Goal: Information Seeking & Learning: Check status

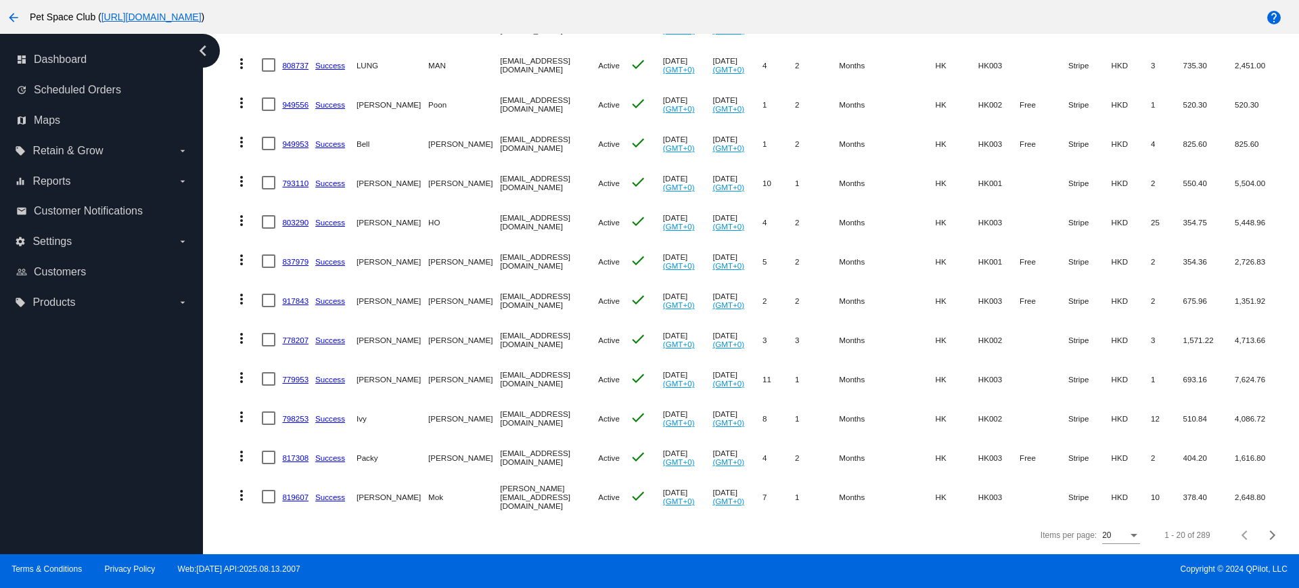
scroll to position [518, 0]
drag, startPoint x: 356, startPoint y: 522, endPoint x: 365, endPoint y: 524, distance: 9.7
click at [356, 522] on div "Items per page: 20 1 - 20 of 289" at bounding box center [755, 535] width 1069 height 38
click at [1265, 536] on div "Next page" at bounding box center [1269, 534] width 9 height 9
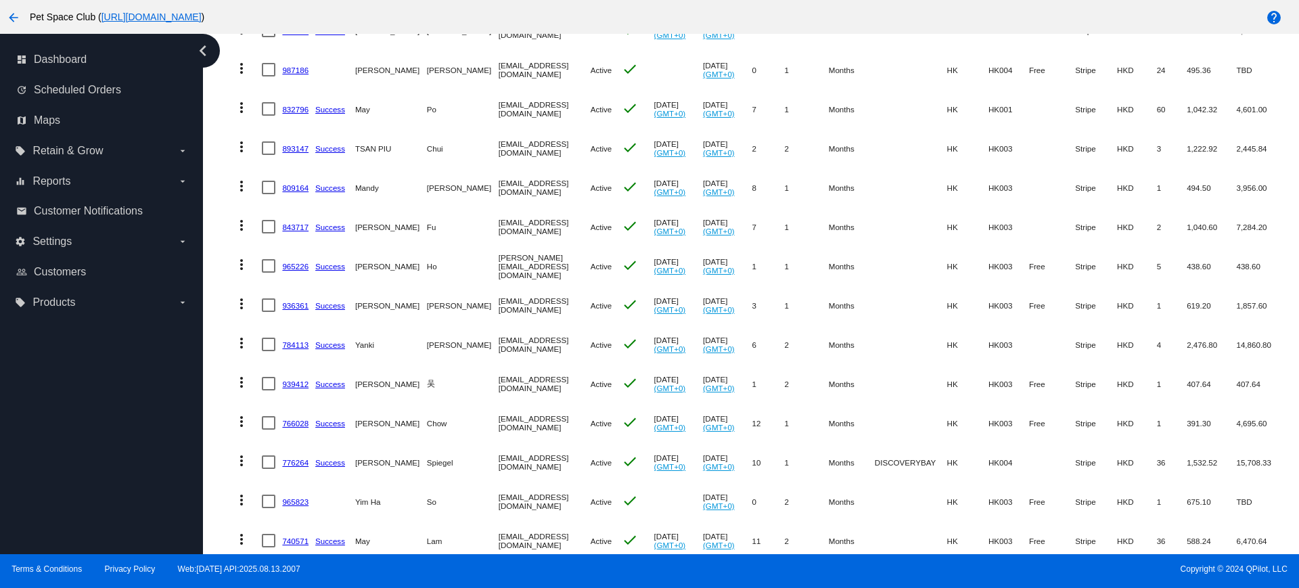
scroll to position [349, 0]
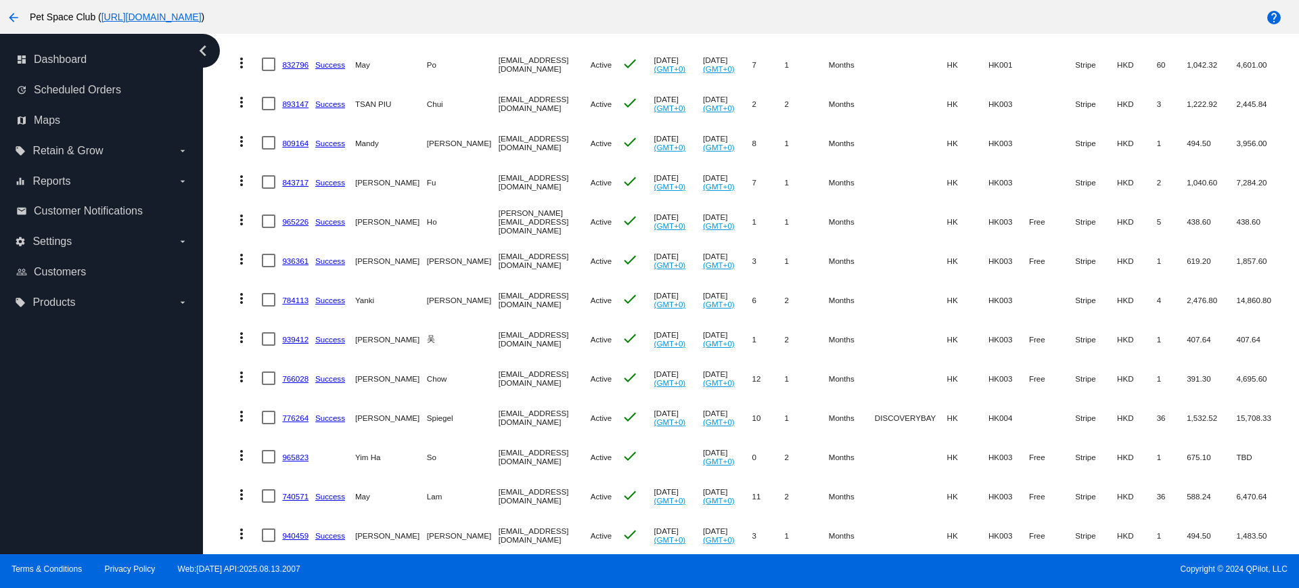
click at [204, 267] on div "Dashboard Scheduled Orders Scheduled Orders add Status: Active (289) Paused (12…" at bounding box center [751, 294] width 1096 height 520
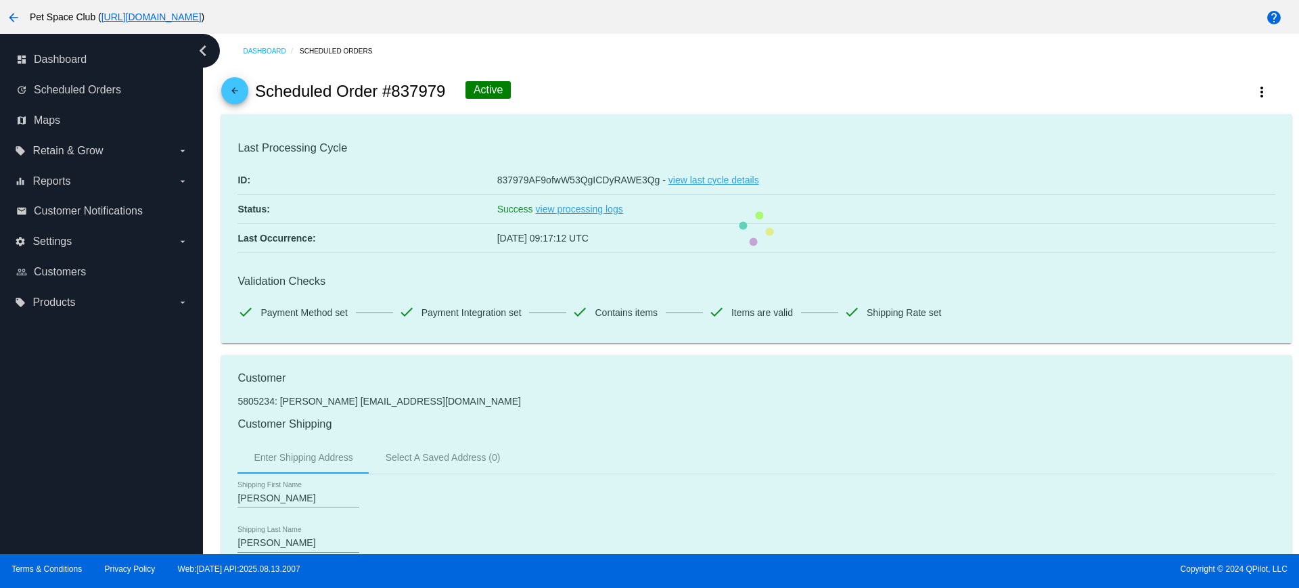
drag, startPoint x: 449, startPoint y: 94, endPoint x: 393, endPoint y: 89, distance: 56.4
click at [393, 89] on div "arrow_back Scheduled Order #837979 Active more_vert" at bounding box center [755, 91] width 1069 height 46
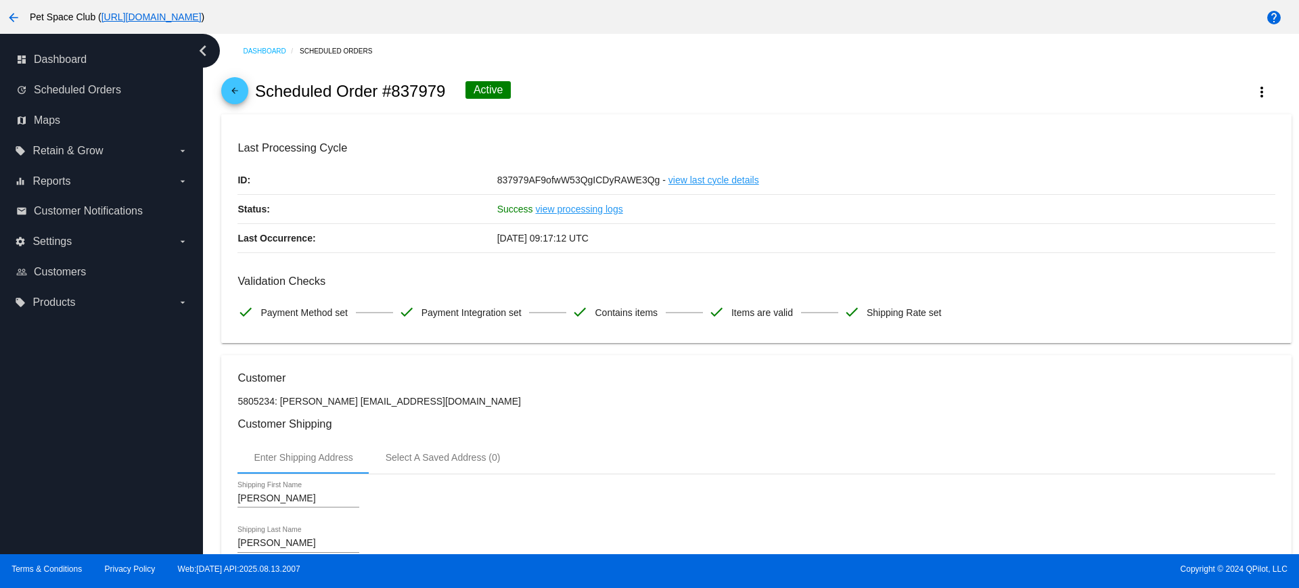
copy h2 "837979"
click at [820, 131] on mat-card "Last Processing Cycle ID: 837979AF9ofwW53QgICDyRAWE3Qg - view last cycle detail…" at bounding box center [755, 228] width 1069 height 229
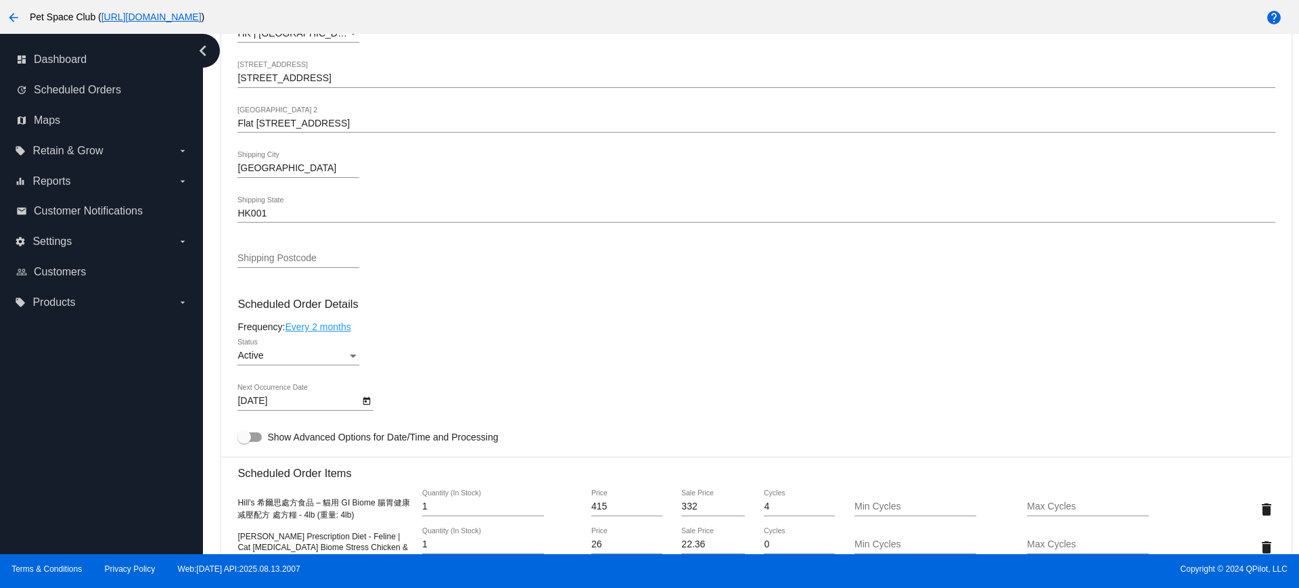
scroll to position [761, 0]
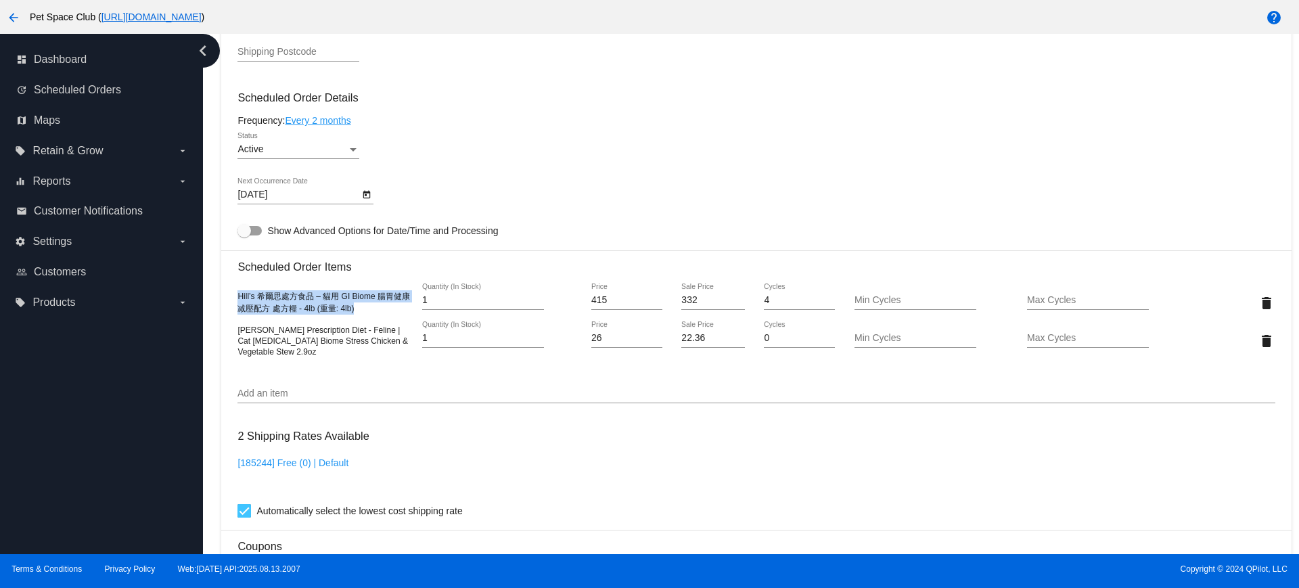
drag, startPoint x: 237, startPoint y: 298, endPoint x: 374, endPoint y: 315, distance: 138.3
click at [374, 315] on mat-card "Customer 5805234: Eliza Ng elizang7@gmail.com Customer Shipping Enter Shipping …" at bounding box center [755, 289] width 1069 height 1391
copy span "Hill’s 希爾思處方食品 – 貓用 GI Biome 腸胃健康减壓配方 處方糧 - 4lb (重量: 4lb)"
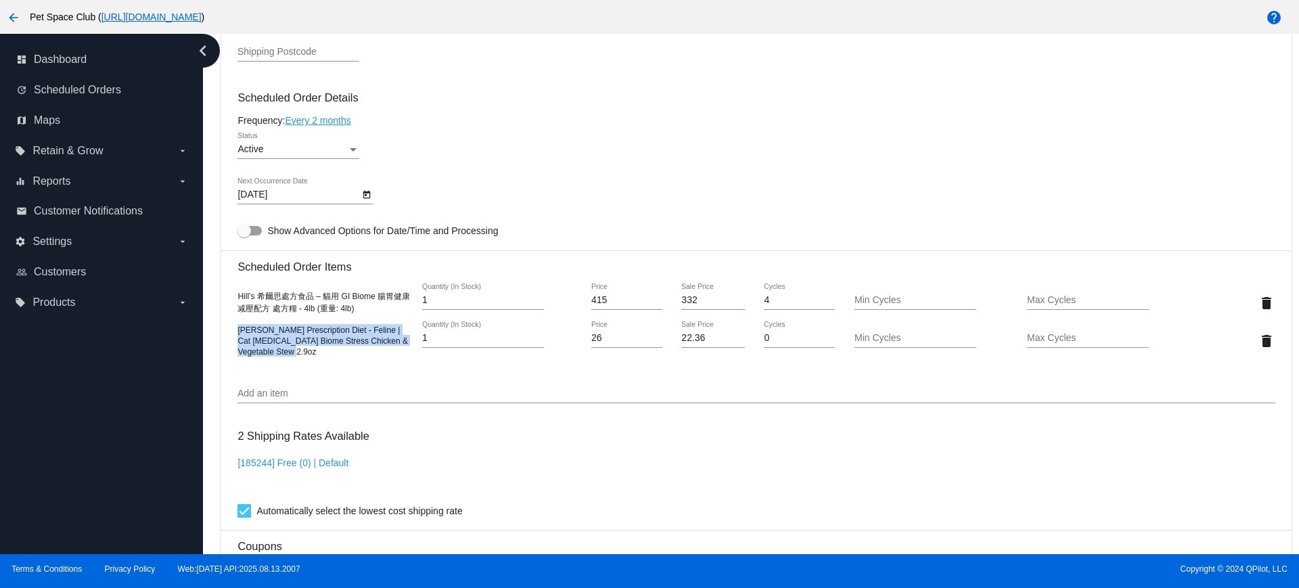
drag, startPoint x: 324, startPoint y: 358, endPoint x: 239, endPoint y: 332, distance: 89.0
click at [239, 332] on div "Hill's Prescription Diet - Feline | Cat Gastrointestinal Biome Stress Chicken &…" at bounding box center [755, 340] width 1037 height 39
copy span "Hill's Prescription Diet - Feline | Cat Gastrointestinal Biome Stress Chicken &…"
click at [212, 360] on div "Dashboard Scheduled Orders arrow_back Scheduled Order #837979 Active more_vert …" at bounding box center [751, 294] width 1096 height 520
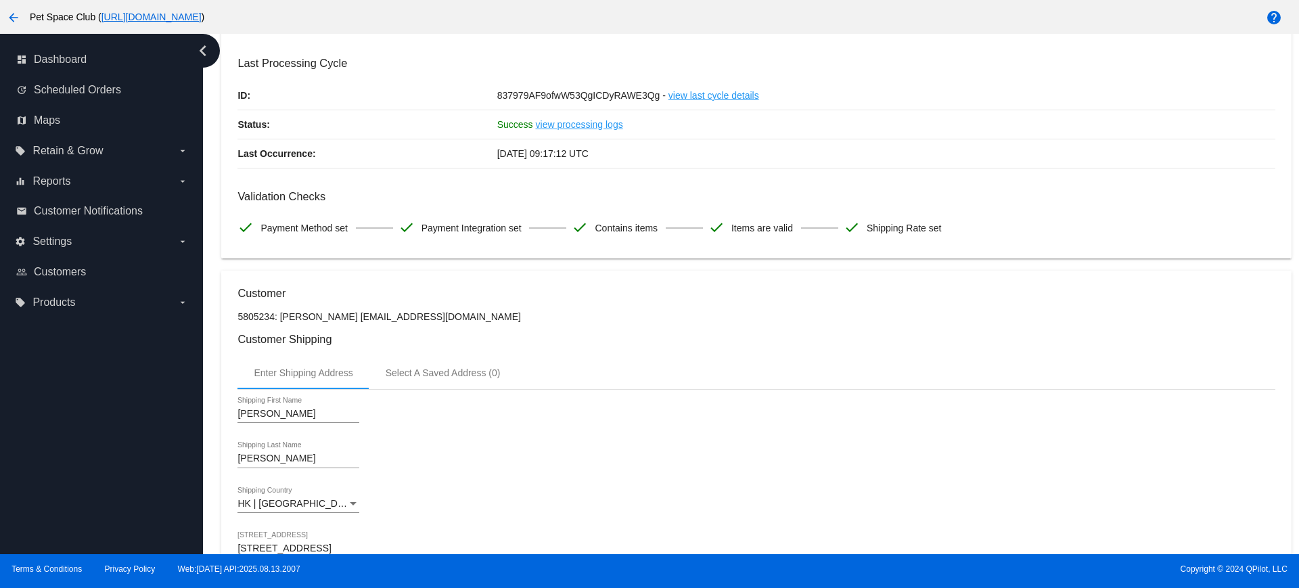
scroll to position [0, 0]
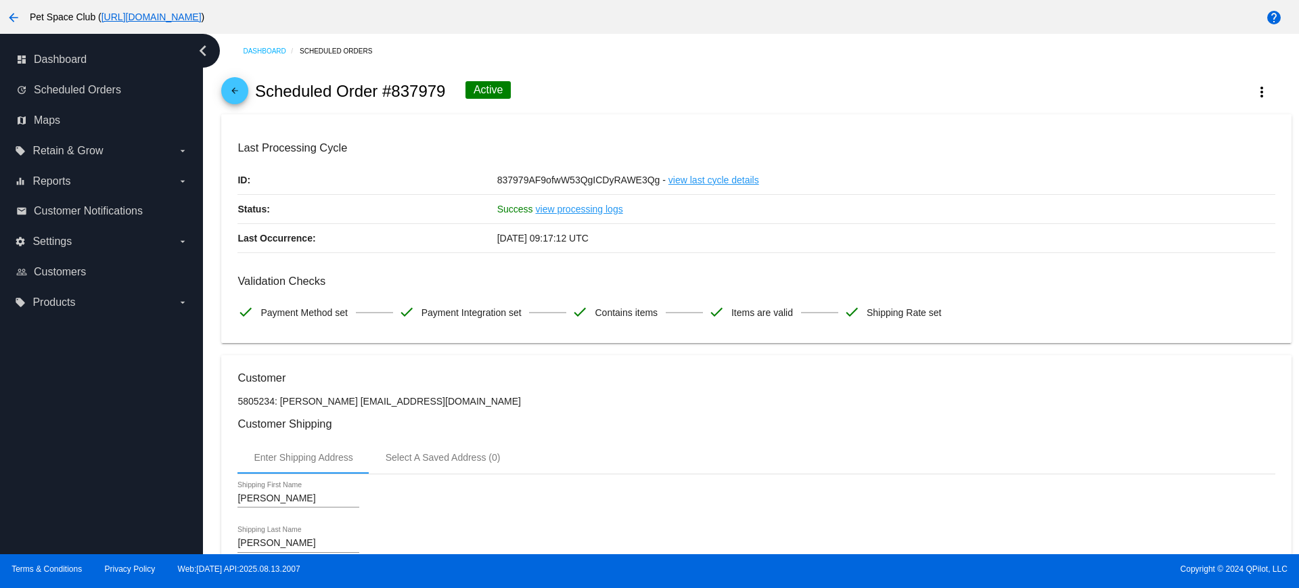
drag, startPoint x: 448, startPoint y: 93, endPoint x: 394, endPoint y: 91, distance: 54.1
click at [394, 91] on div "arrow_back Scheduled Order #837979 Active more_vert" at bounding box center [755, 91] width 1069 height 46
copy h2 "837979"
drag, startPoint x: 446, startPoint y: 90, endPoint x: 394, endPoint y: 90, distance: 52.1
click at [394, 90] on div "arrow_back Scheduled Order #809164 Active more_vert" at bounding box center [755, 91] width 1069 height 46
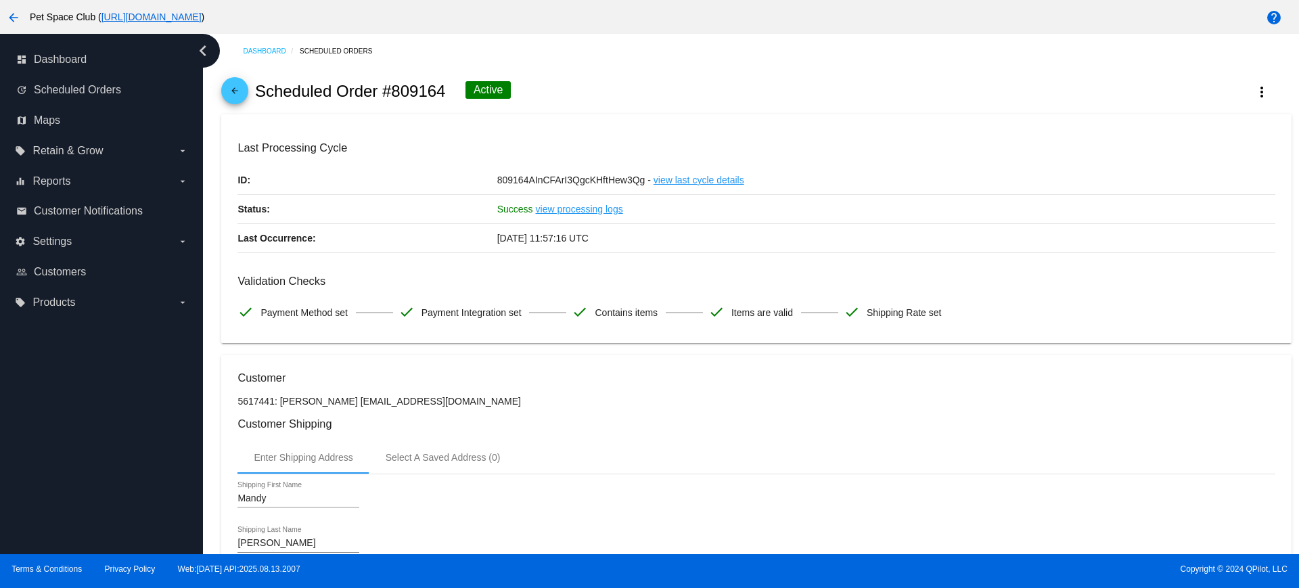
copy h2 "809164"
click at [742, 123] on mat-card "Last Processing Cycle ID: 809164AInCFArI3QgcKHftHew3Qg - view last cycle detail…" at bounding box center [755, 228] width 1069 height 229
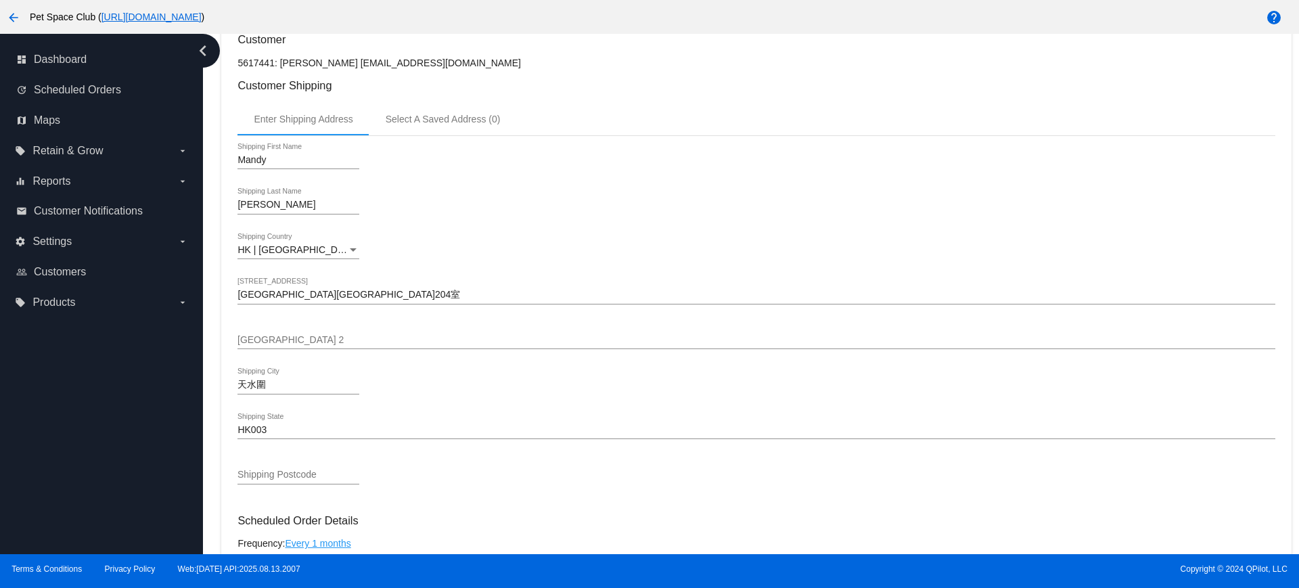
scroll to position [676, 0]
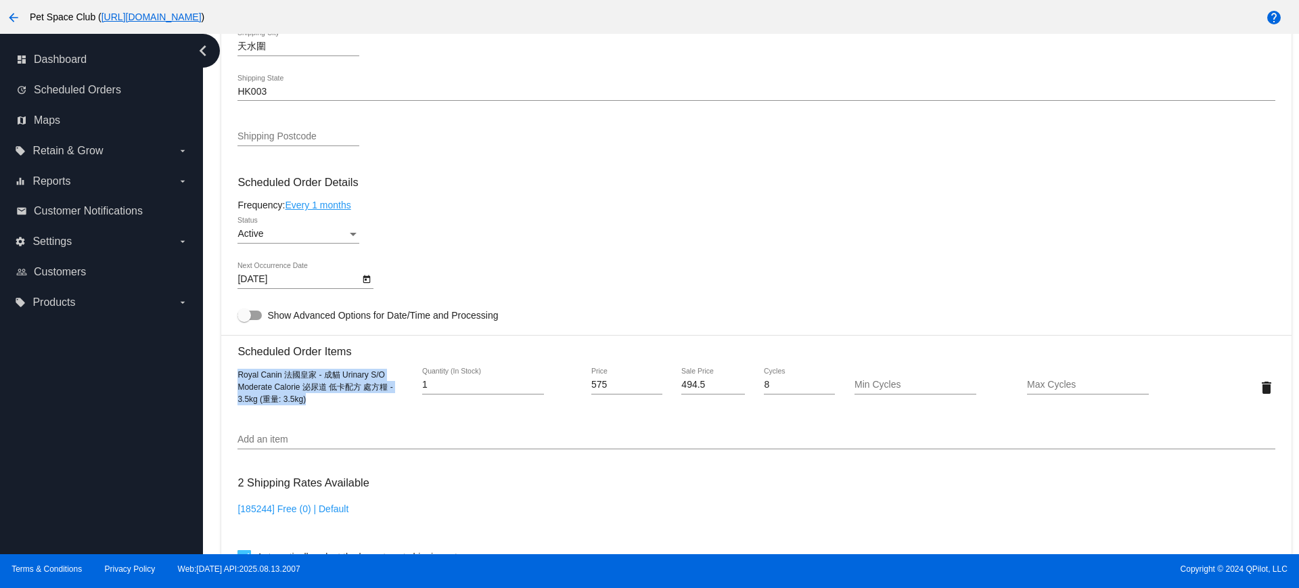
drag, startPoint x: 315, startPoint y: 402, endPoint x: 233, endPoint y: 371, distance: 88.2
click at [233, 371] on mat-card "Customer 5617441: Mandy Chan ying9042@hotmail.com Customer Shipping Enter Shipp…" at bounding box center [755, 355] width 1069 height 1353
copy span "Royal Canin 法國皇家 - 成貓 Urinary S/O Moderate Calorie 泌尿道 低卡配方 處方糧 - 3.5kg (重量: 3.…"
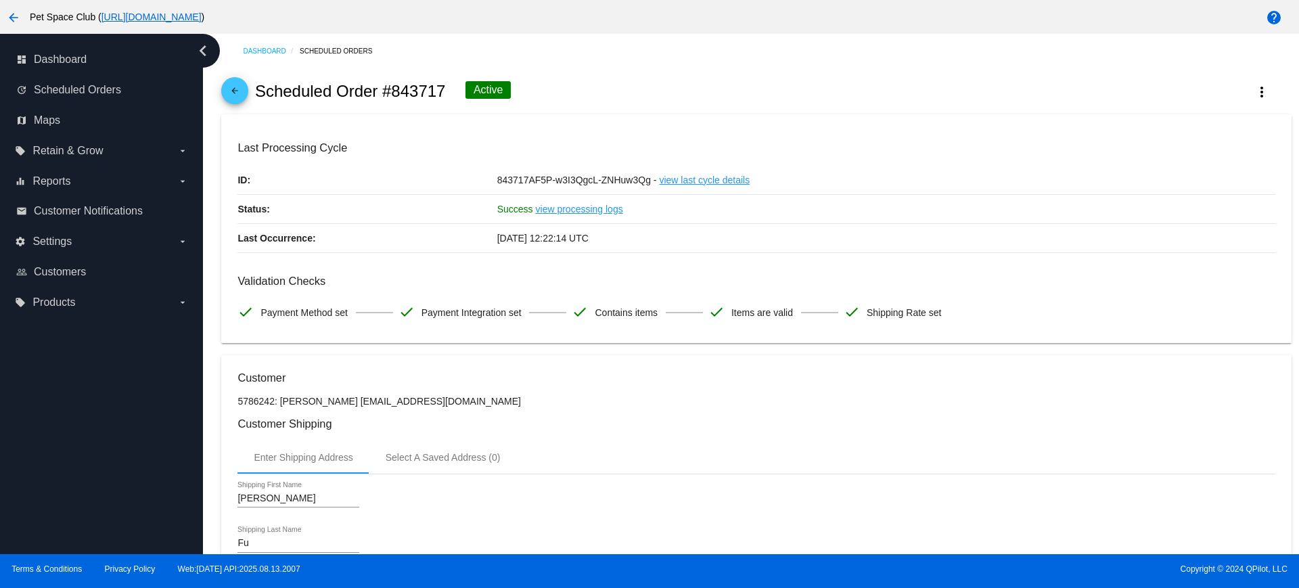
drag, startPoint x: 448, startPoint y: 94, endPoint x: 396, endPoint y: 93, distance: 52.1
click at [396, 93] on div "arrow_back Scheduled Order #843717 Active more_vert" at bounding box center [755, 91] width 1069 height 46
copy h2 "843717"
drag, startPoint x: 213, startPoint y: 370, endPoint x: 252, endPoint y: 382, distance: 41.1
click at [213, 370] on div "Dashboard Scheduled Orders arrow_back Scheduled Order #843717 Active more_vert …" at bounding box center [751, 294] width 1096 height 520
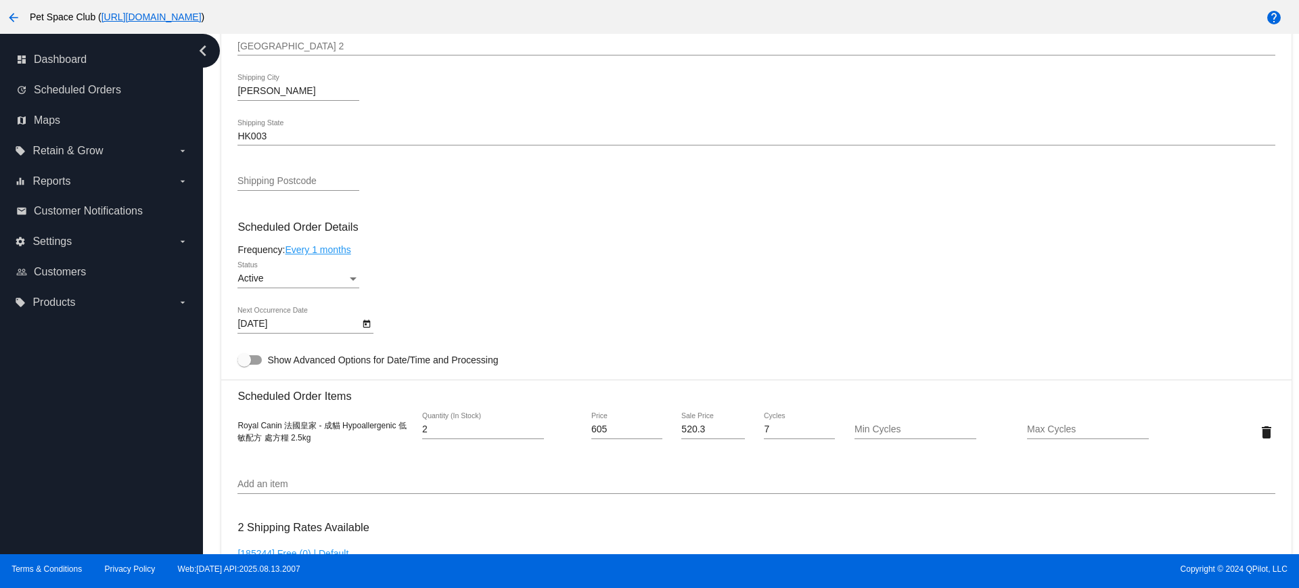
scroll to position [676, 0]
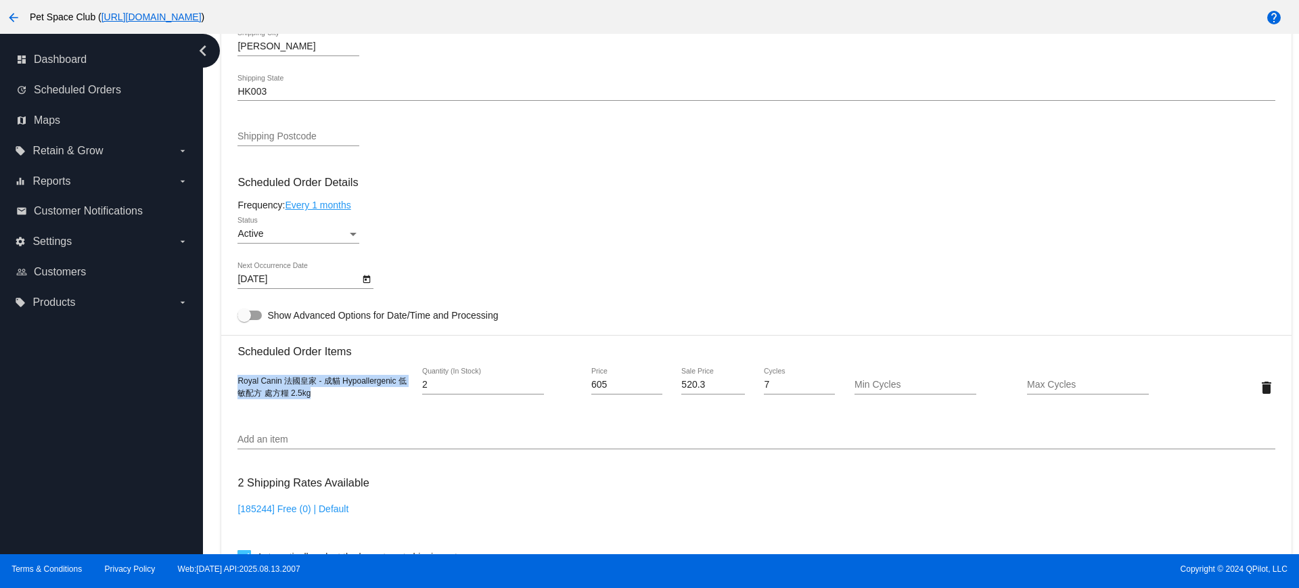
drag, startPoint x: 317, startPoint y: 395, endPoint x: 273, endPoint y: 393, distance: 43.3
click at [231, 385] on mat-card "Customer 5786242: Joe Fu joefu1016@gmail.com Customer Shipping Enter Shipping A…" at bounding box center [755, 355] width 1069 height 1353
copy span "Royal Canin 法國皇家 - 成貓 Hypoallergenic 低敏配方 處方糧 2.5kg"
